Goal: Check status: Check status

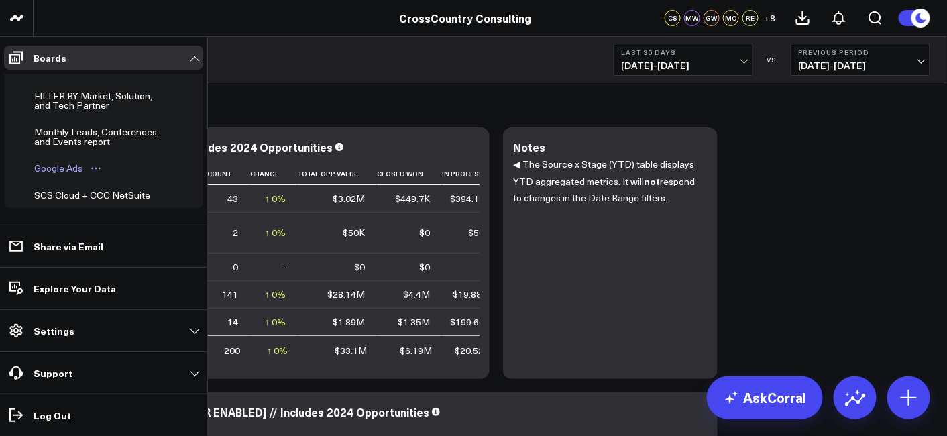
scroll to position [412, 0]
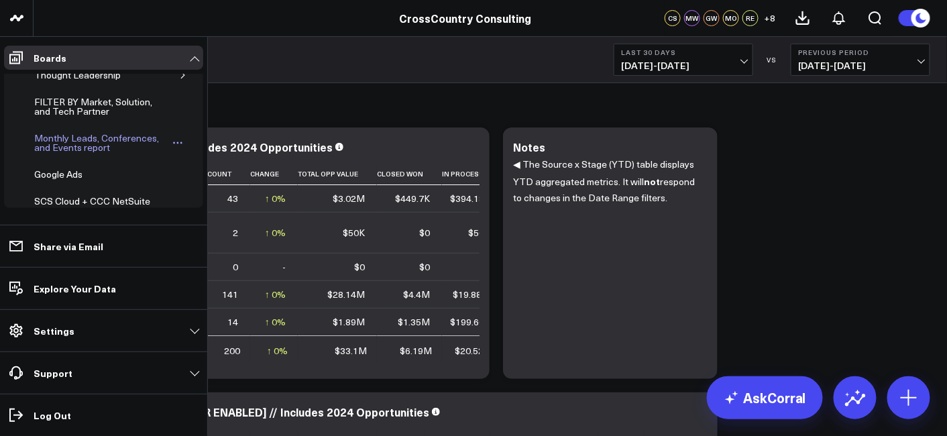
click at [88, 138] on div "Monthly Leads, Conferences, and Events report" at bounding box center [101, 142] width 140 height 25
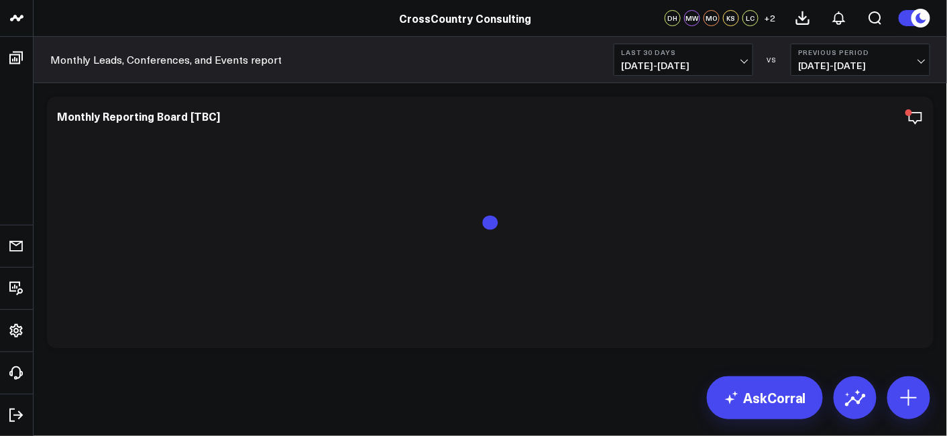
click at [658, 66] on span "[DATE] - [DATE]" at bounding box center [683, 65] width 125 height 11
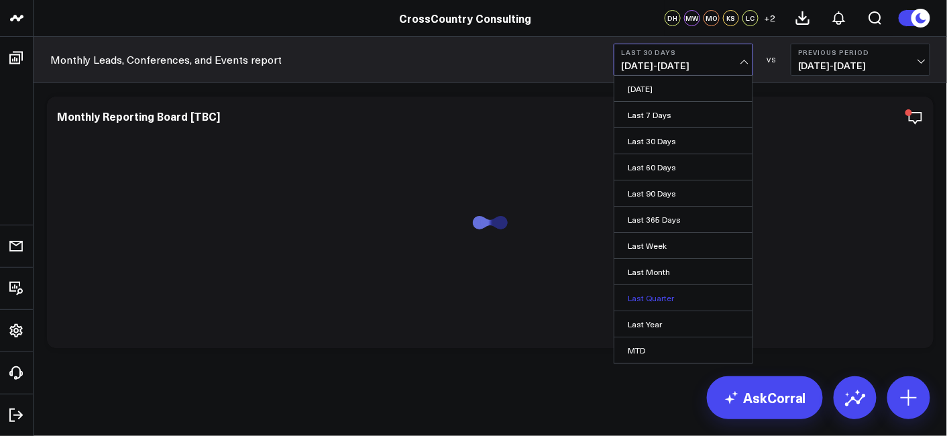
scroll to position [75, 0]
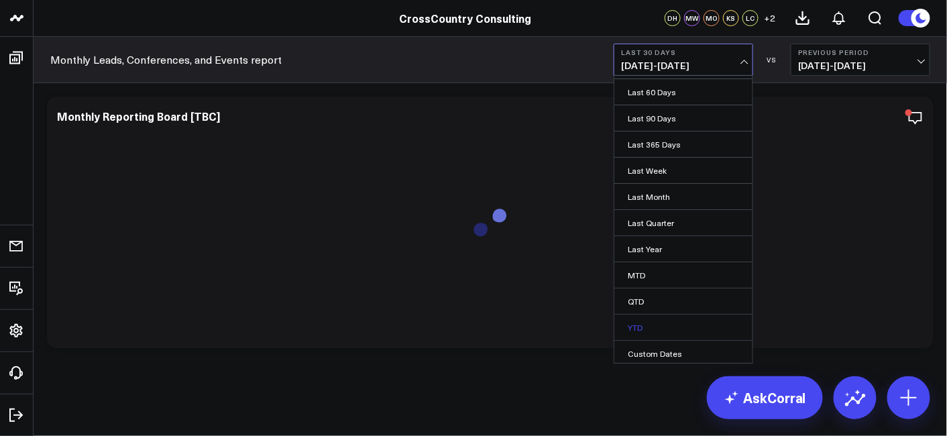
click at [653, 332] on link "YTD" at bounding box center [683, 326] width 138 height 25
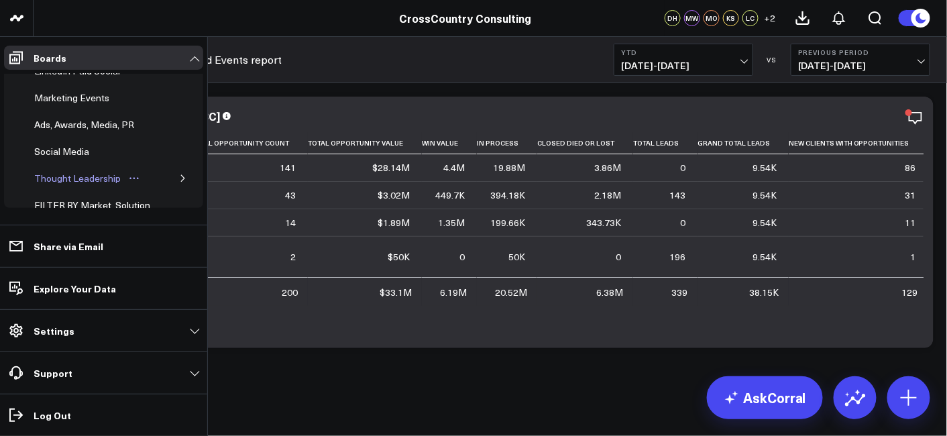
scroll to position [534, 0]
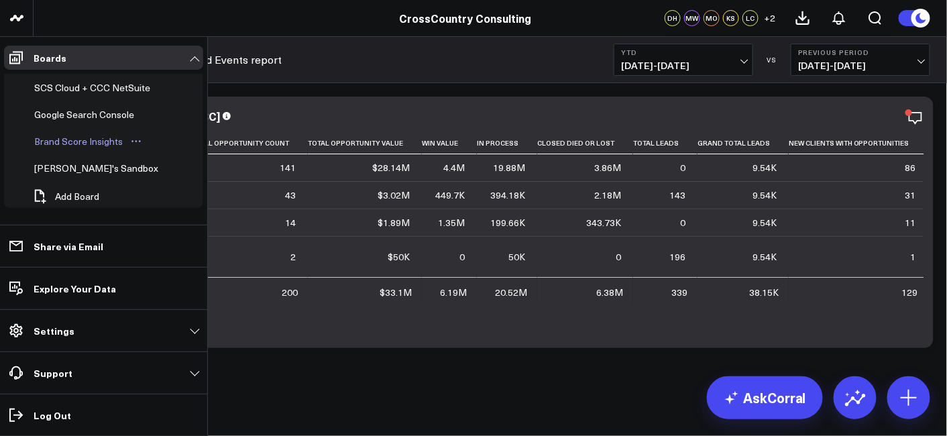
click at [90, 135] on div "Brand Score Insights" at bounding box center [78, 141] width 95 height 16
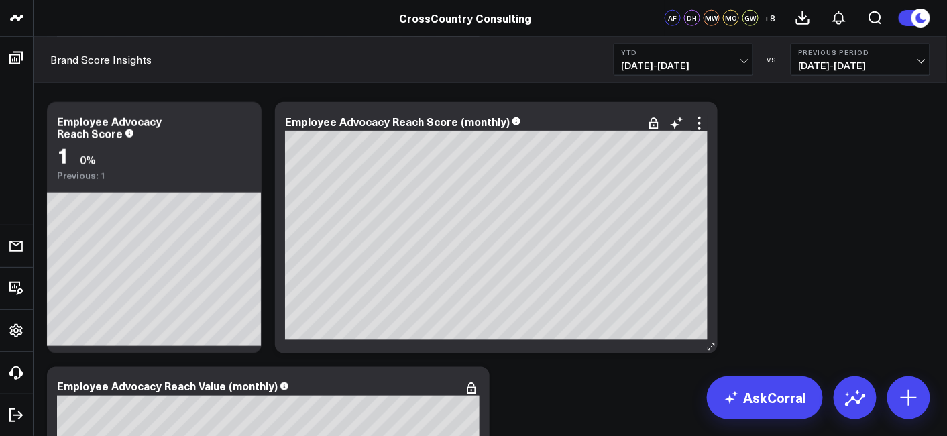
scroll to position [11904, 0]
